Goal: Find contact information: Find contact information

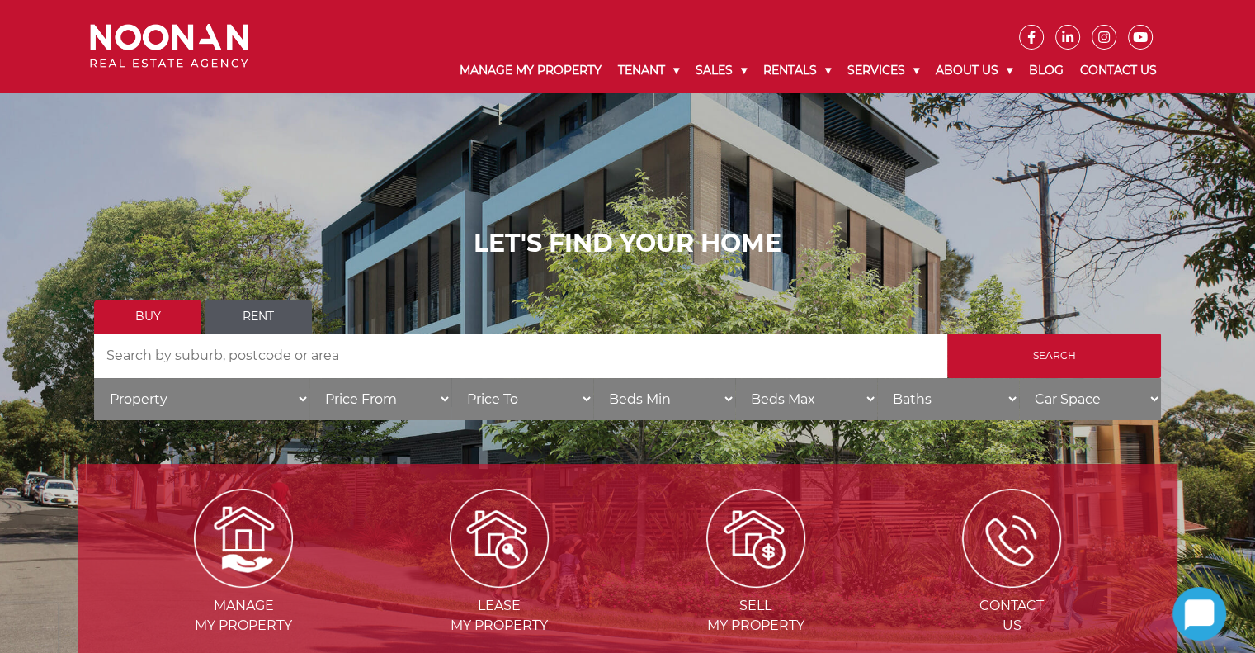
click at [1098, 68] on link "Contact Us" at bounding box center [1118, 70] width 93 height 43
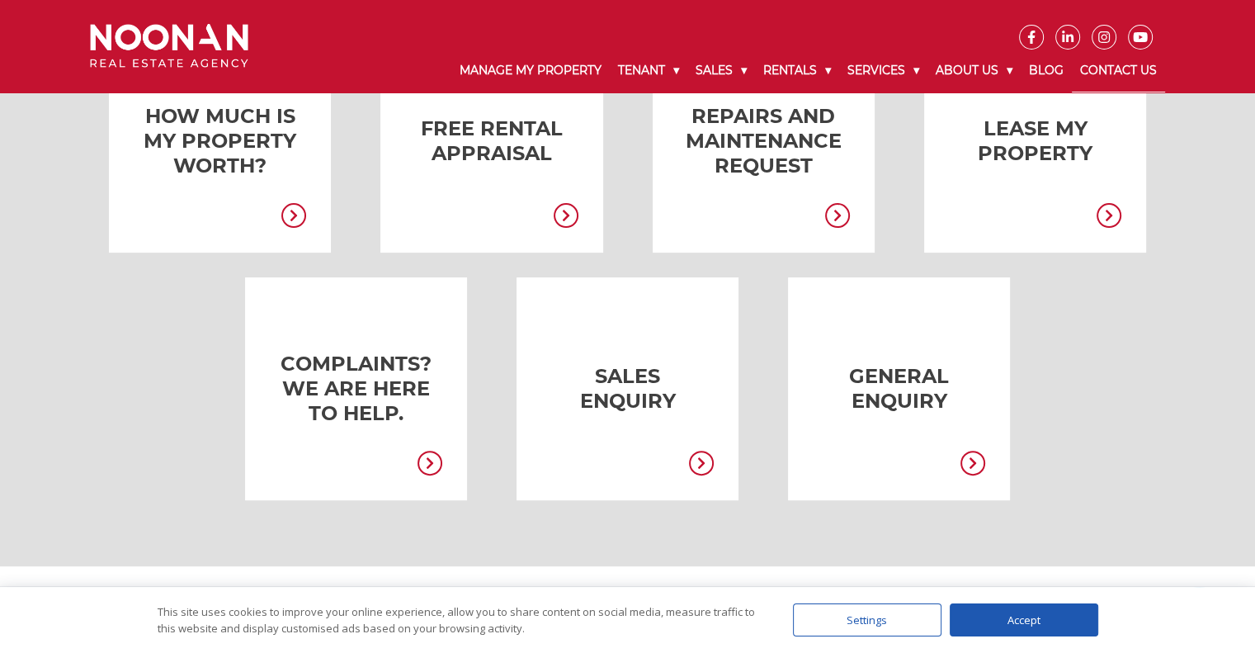
scroll to position [495, 0]
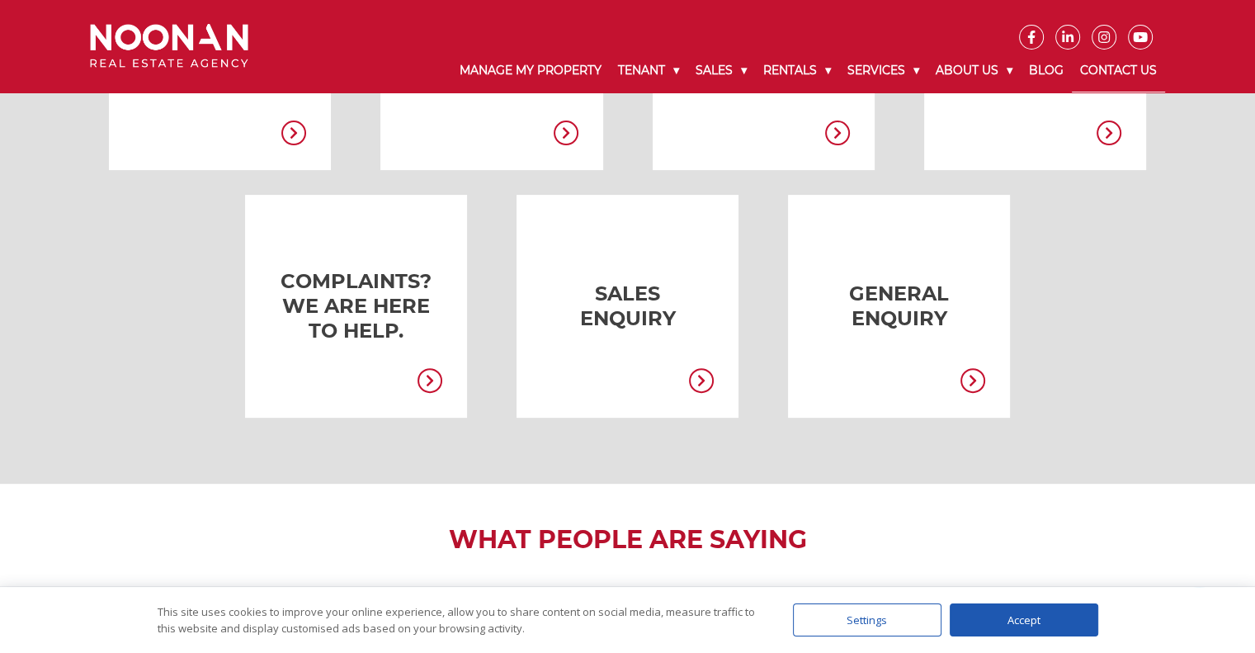
click at [970, 388] on icon at bounding box center [972, 380] width 25 height 25
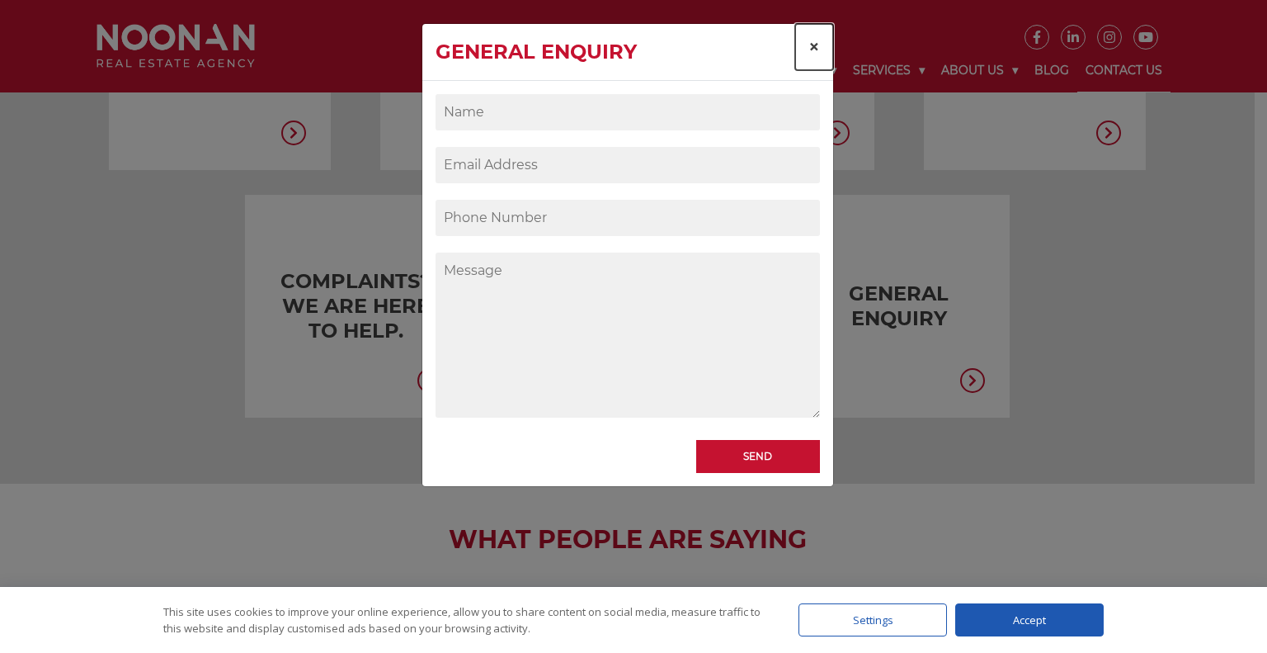
click at [815, 41] on span "×" at bounding box center [814, 47] width 12 height 24
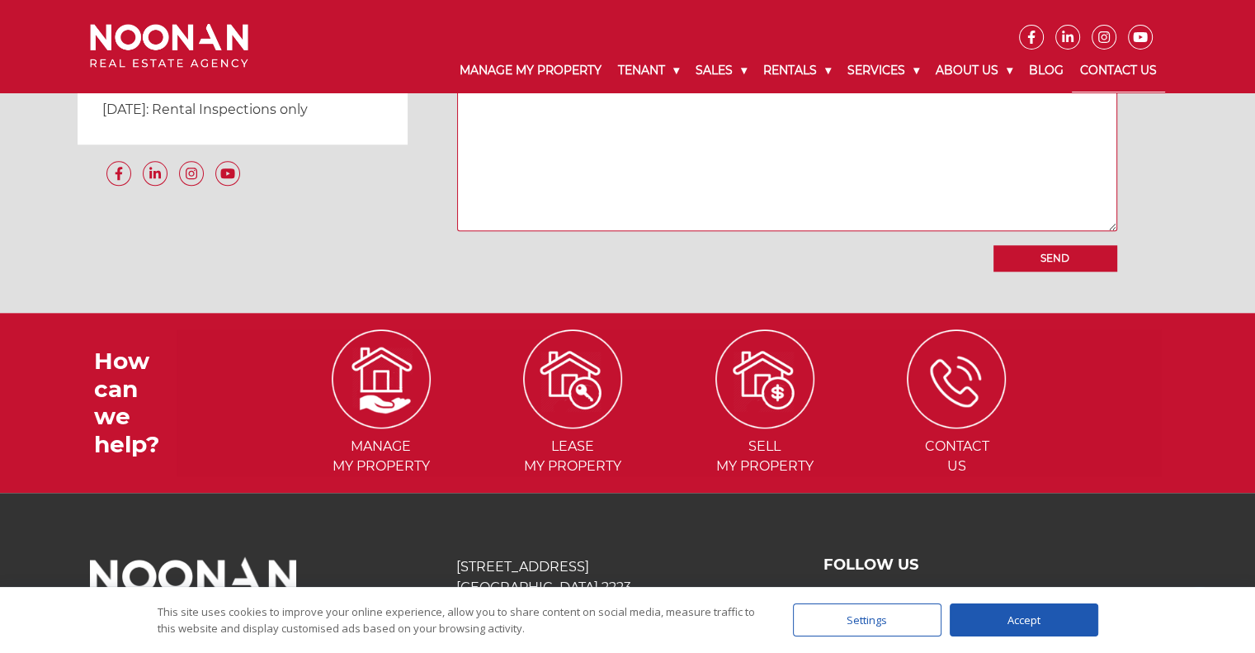
scroll to position [1633, 0]
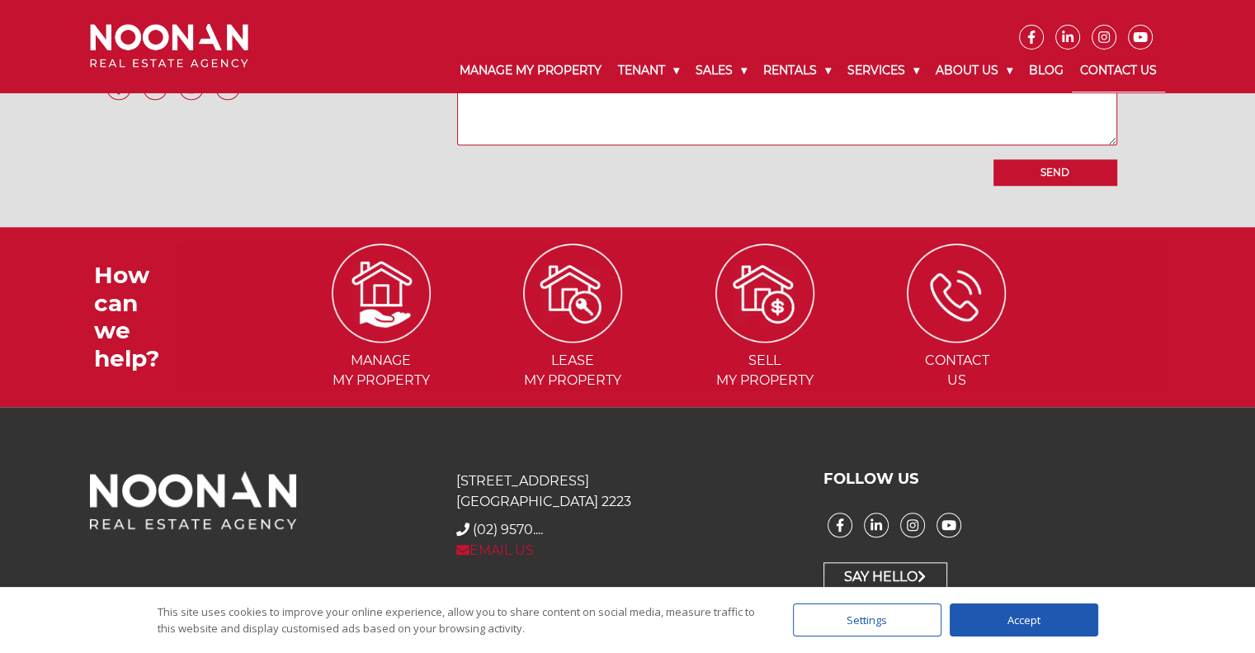
click at [498, 546] on link "EMAIL US" at bounding box center [495, 550] width 78 height 16
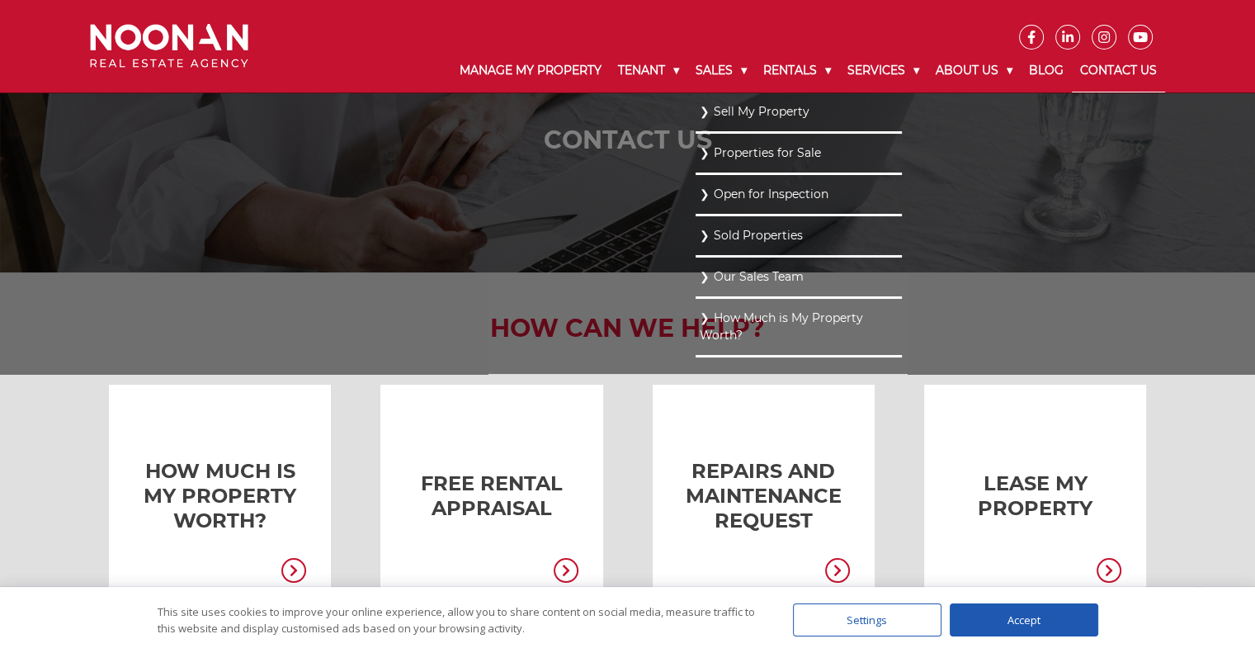
scroll to position [0, 0]
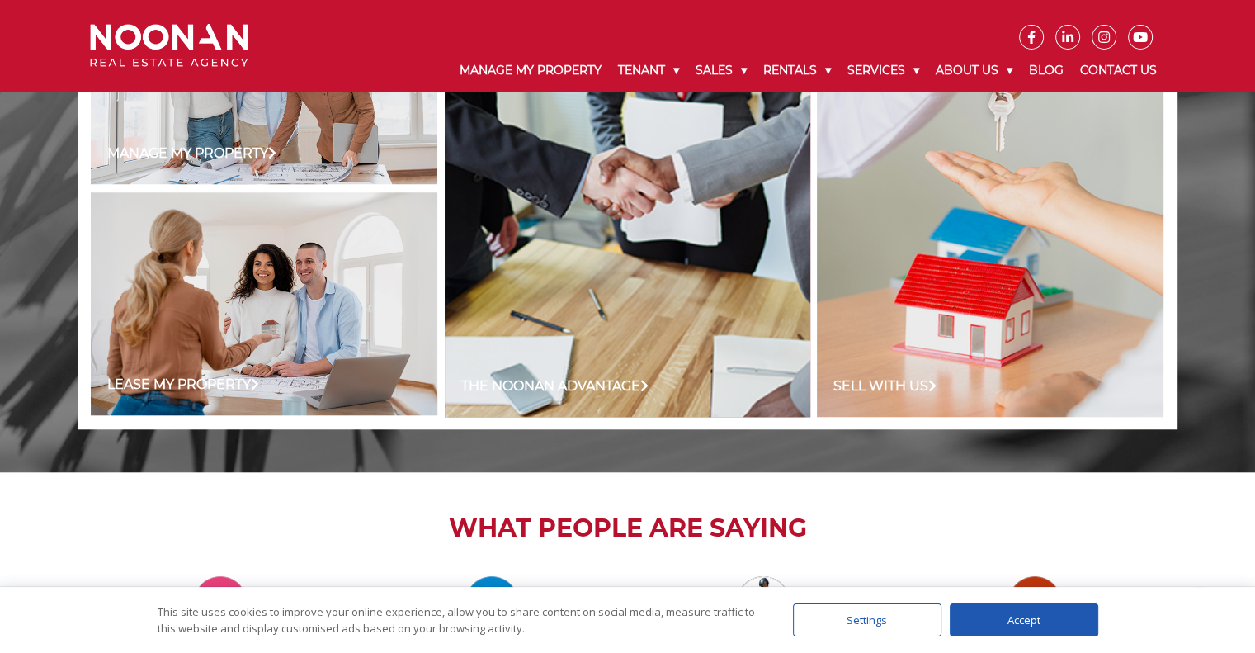
scroll to position [1237, 0]
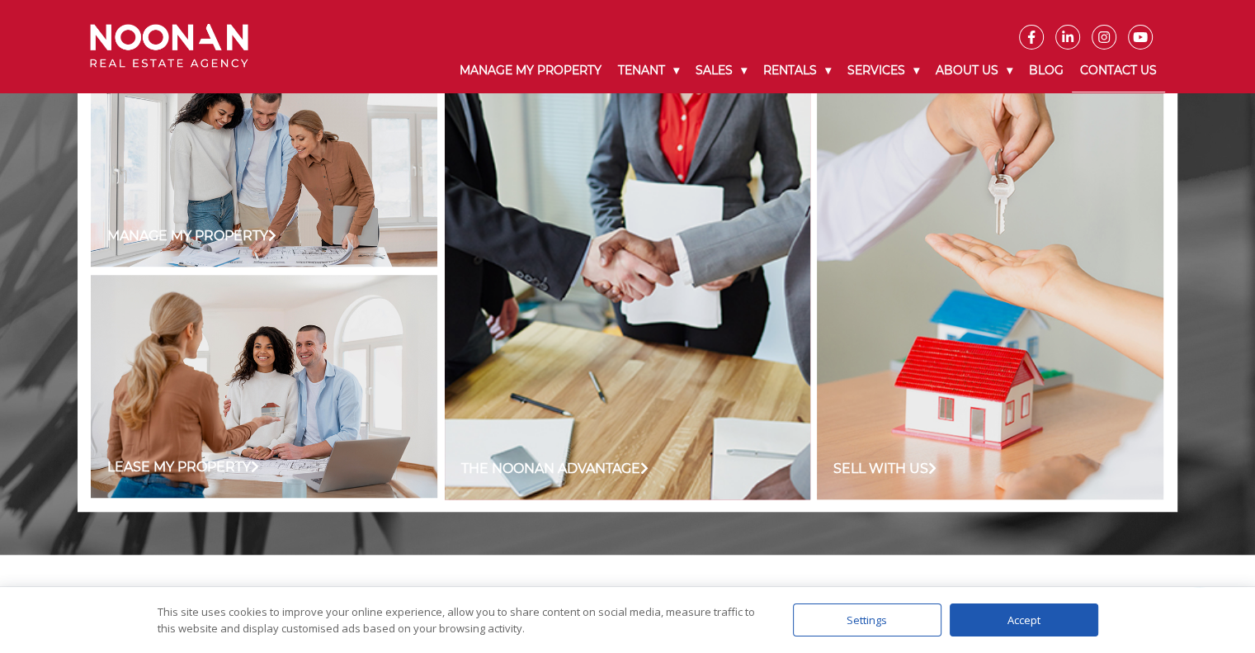
click at [1116, 67] on link "Contact Us" at bounding box center [1118, 70] width 93 height 43
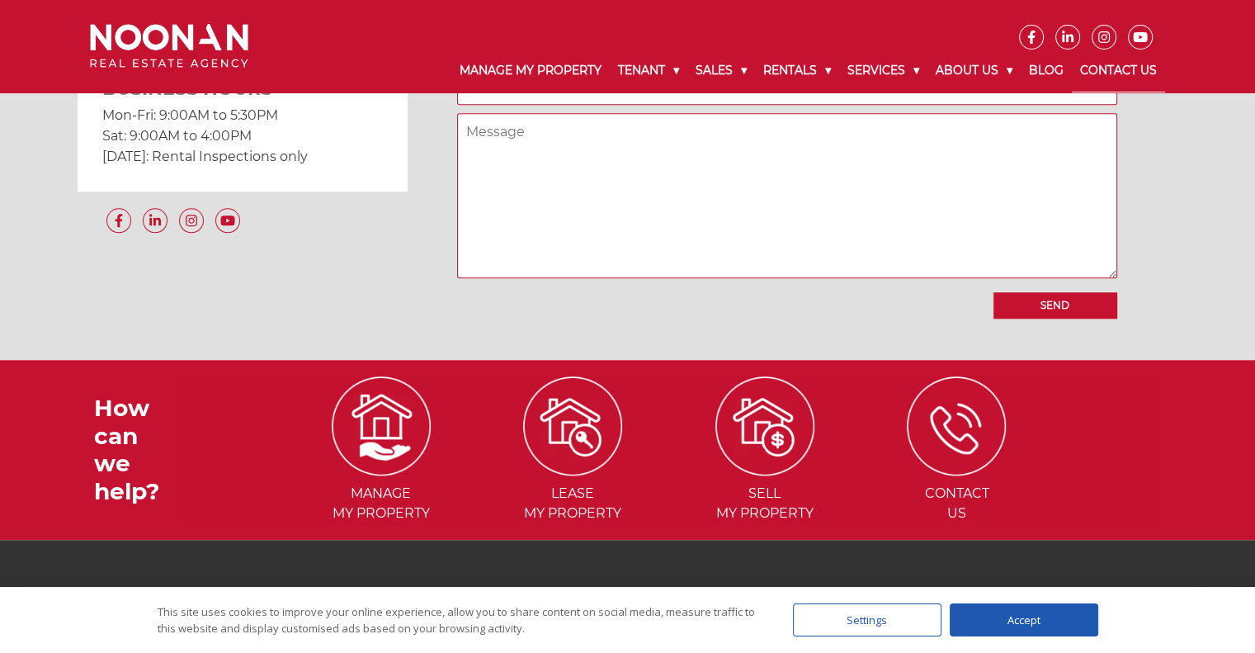
scroll to position [1633, 0]
